Goal: Navigation & Orientation: Go to known website

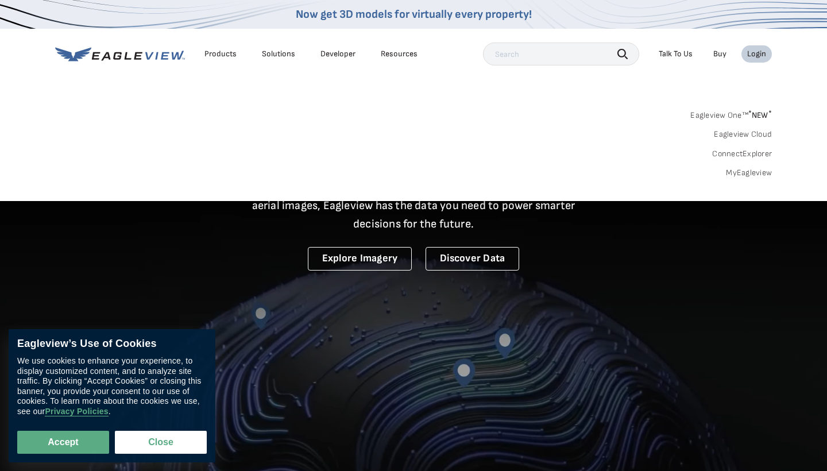
click at [764, 50] on div "Login" at bounding box center [757, 54] width 19 height 10
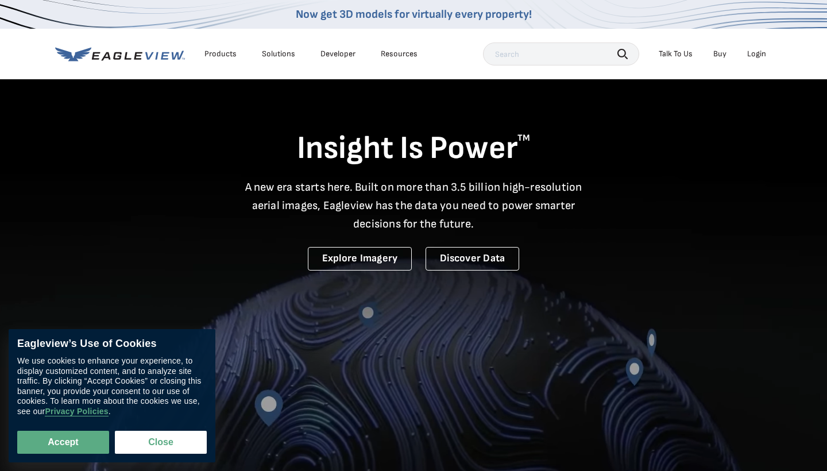
click at [761, 51] on div "Login" at bounding box center [757, 54] width 19 height 10
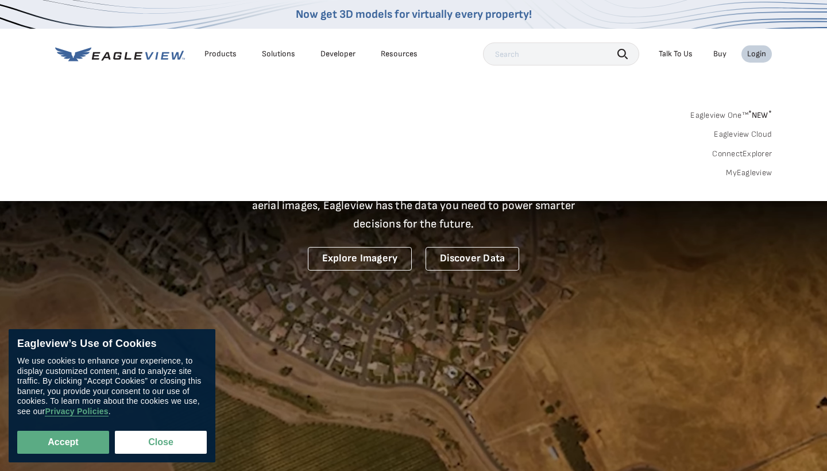
click at [756, 52] on div "Login" at bounding box center [757, 54] width 19 height 10
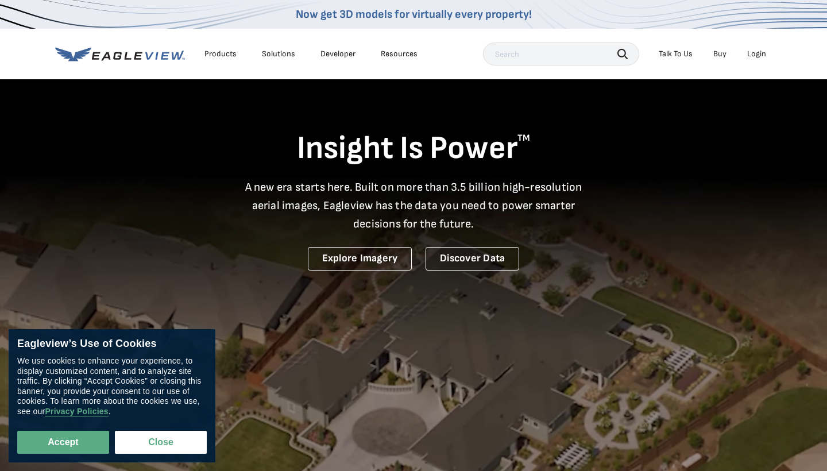
click at [756, 52] on div "Login" at bounding box center [757, 54] width 19 height 10
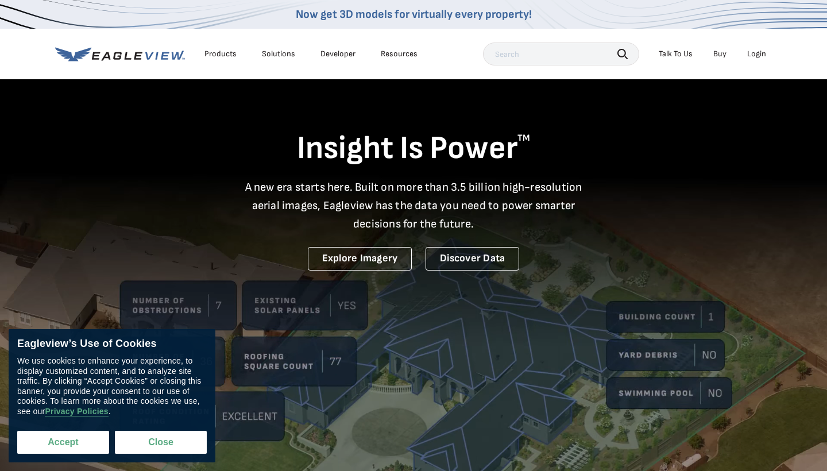
click at [74, 448] on button "Accept" at bounding box center [63, 442] width 92 height 23
checkbox input "true"
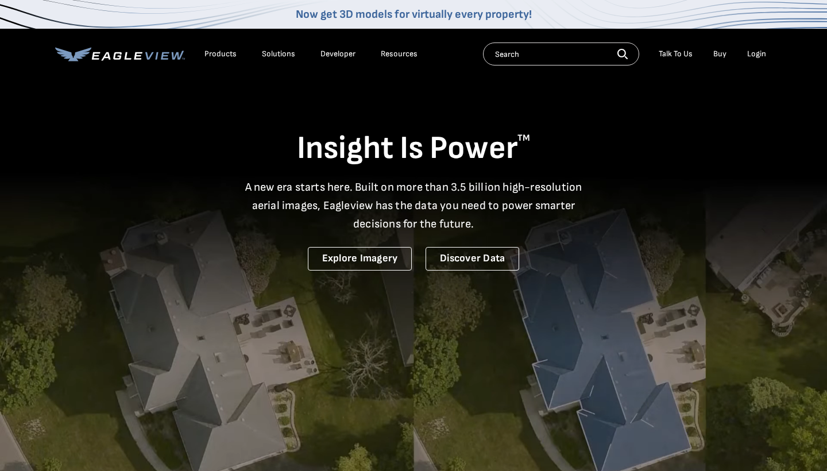
click at [757, 55] on div "Login" at bounding box center [757, 54] width 19 height 10
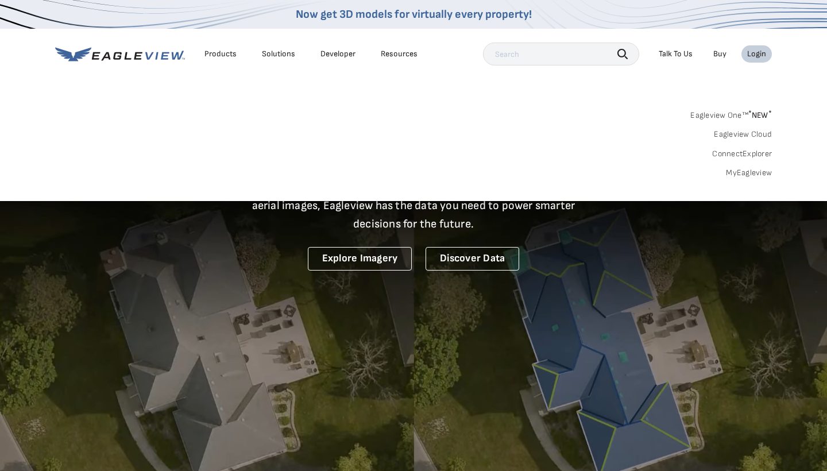
click at [756, 60] on li "Login" at bounding box center [757, 53] width 30 height 17
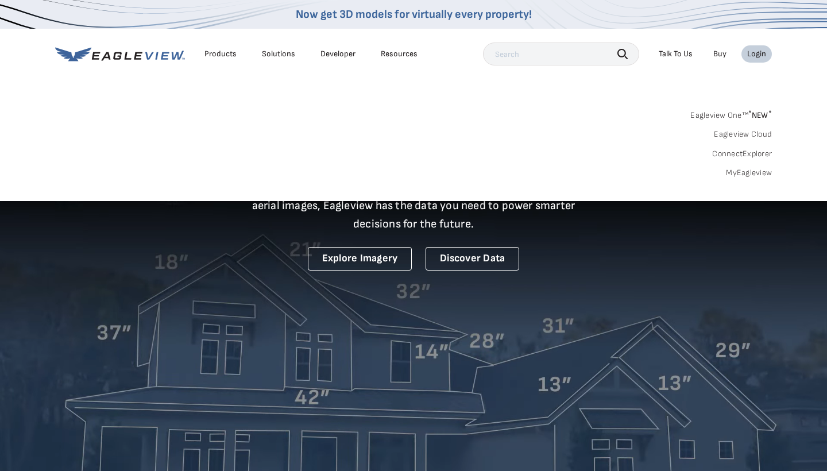
click at [759, 56] on div "Login" at bounding box center [757, 54] width 19 height 10
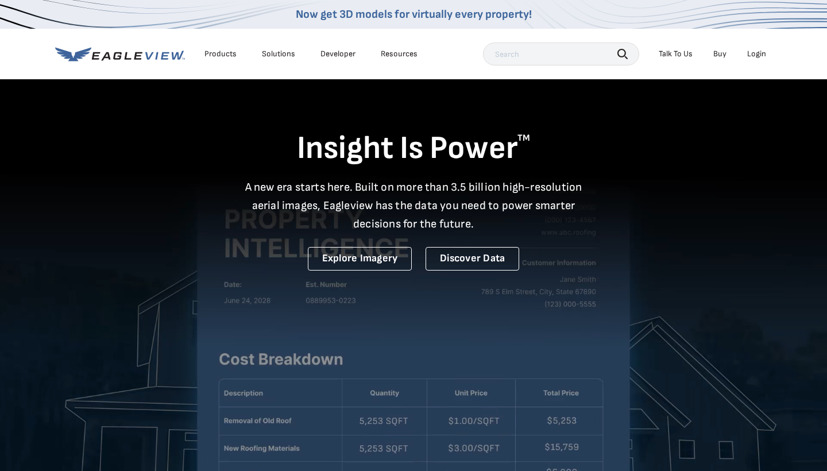
click at [759, 56] on div "Login" at bounding box center [757, 54] width 19 height 10
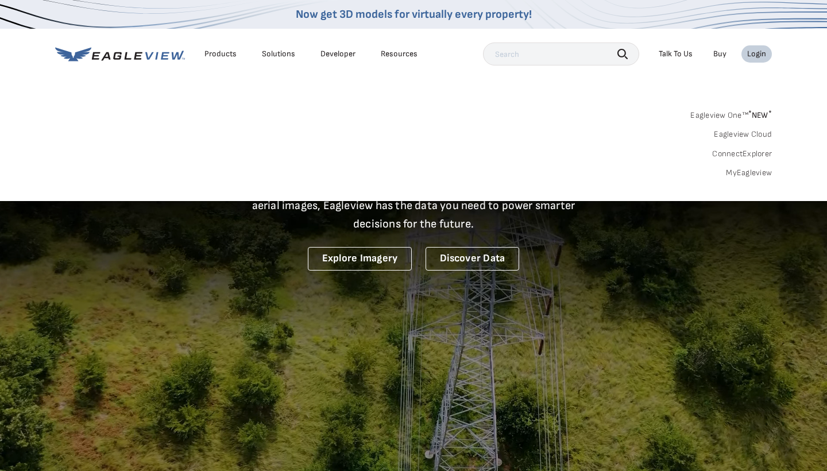
click at [759, 56] on div "Login" at bounding box center [757, 54] width 19 height 10
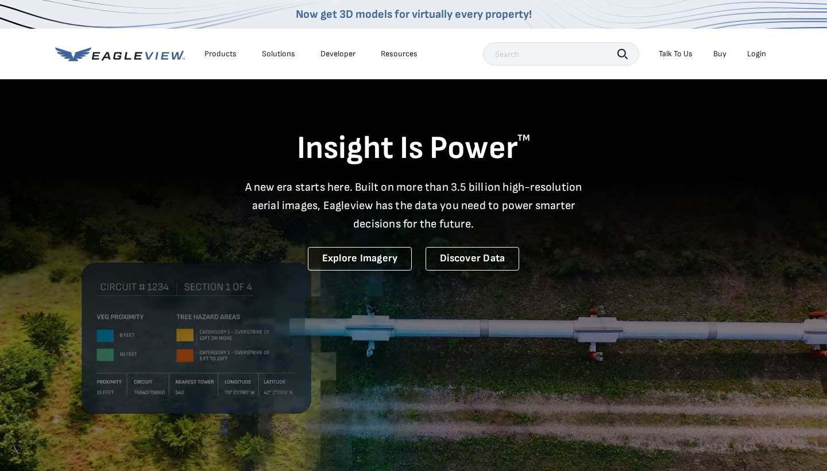
click at [759, 56] on div "Login" at bounding box center [757, 54] width 19 height 10
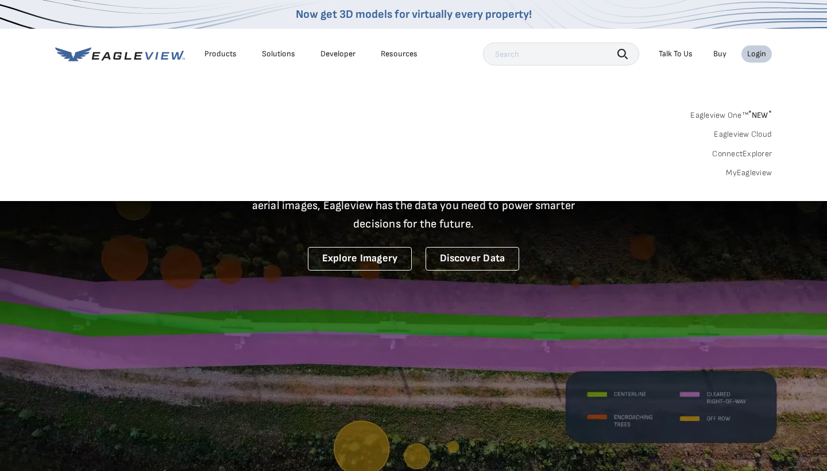
click at [759, 56] on div "Login" at bounding box center [757, 54] width 19 height 10
